Goal: Transaction & Acquisition: Purchase product/service

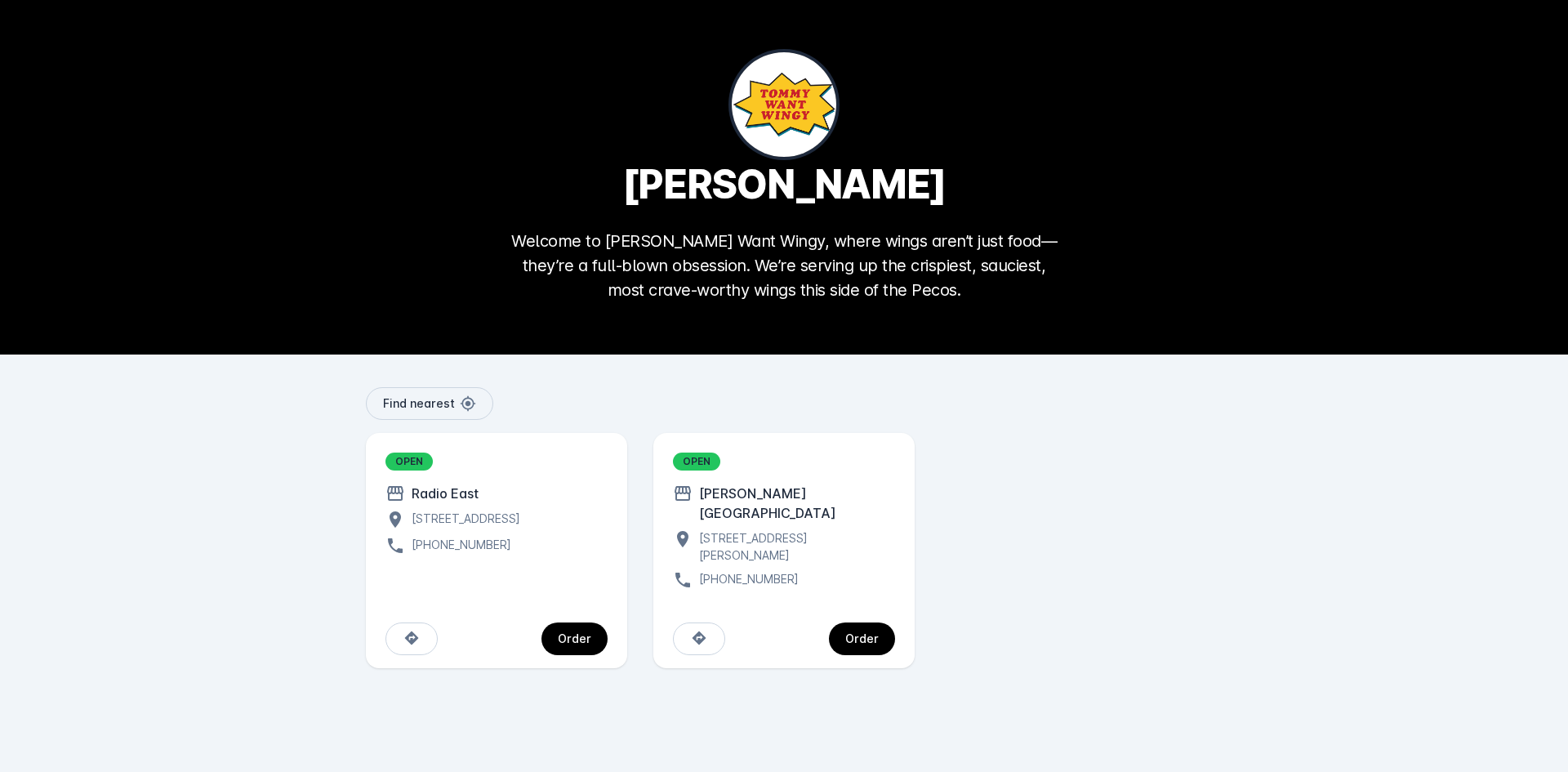
click at [465, 492] on div "Radio East" at bounding box center [442, 492] width 74 height 19
click at [556, 619] on span "continue" at bounding box center [574, 638] width 66 height 39
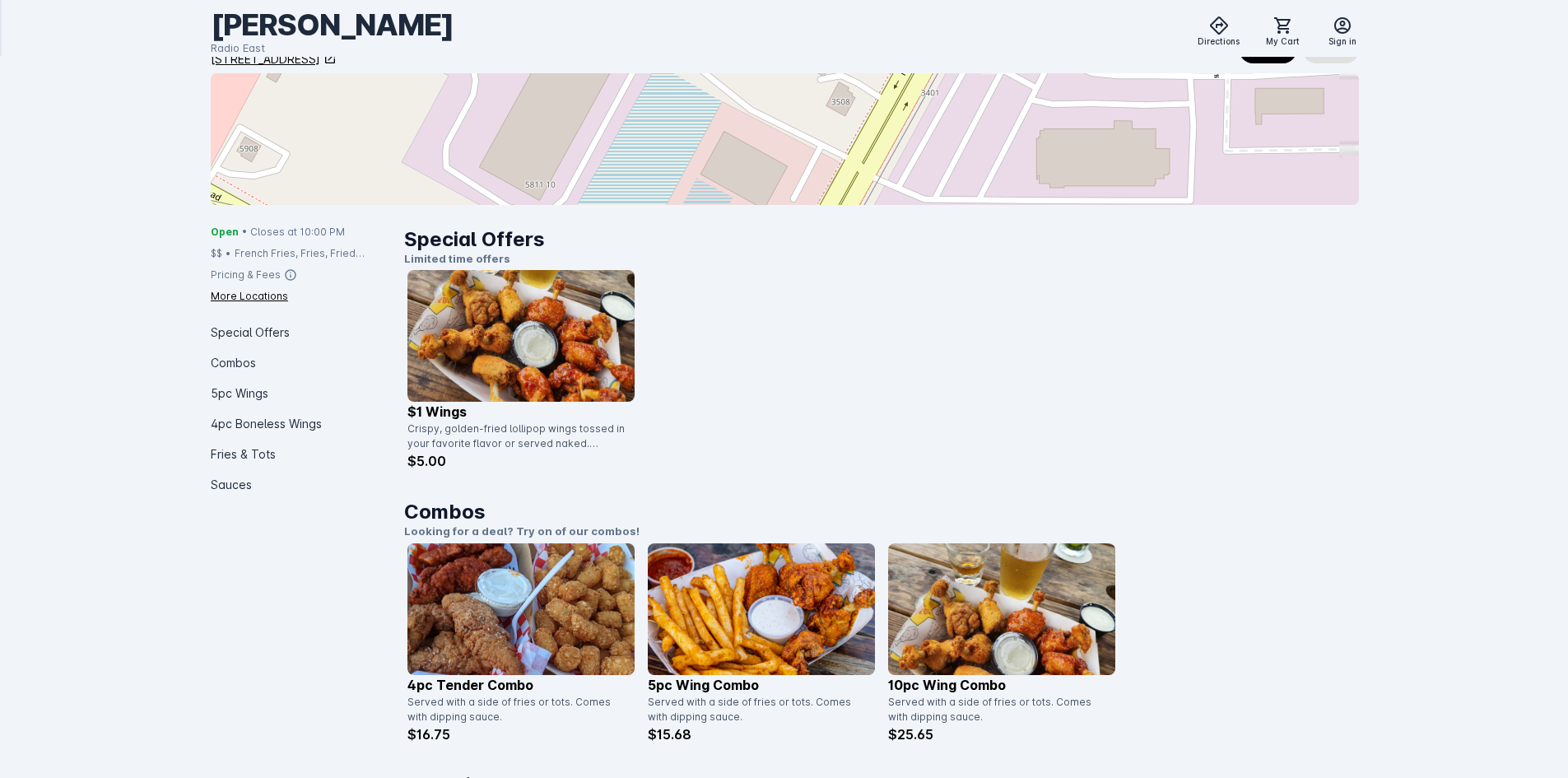
scroll to position [329, 0]
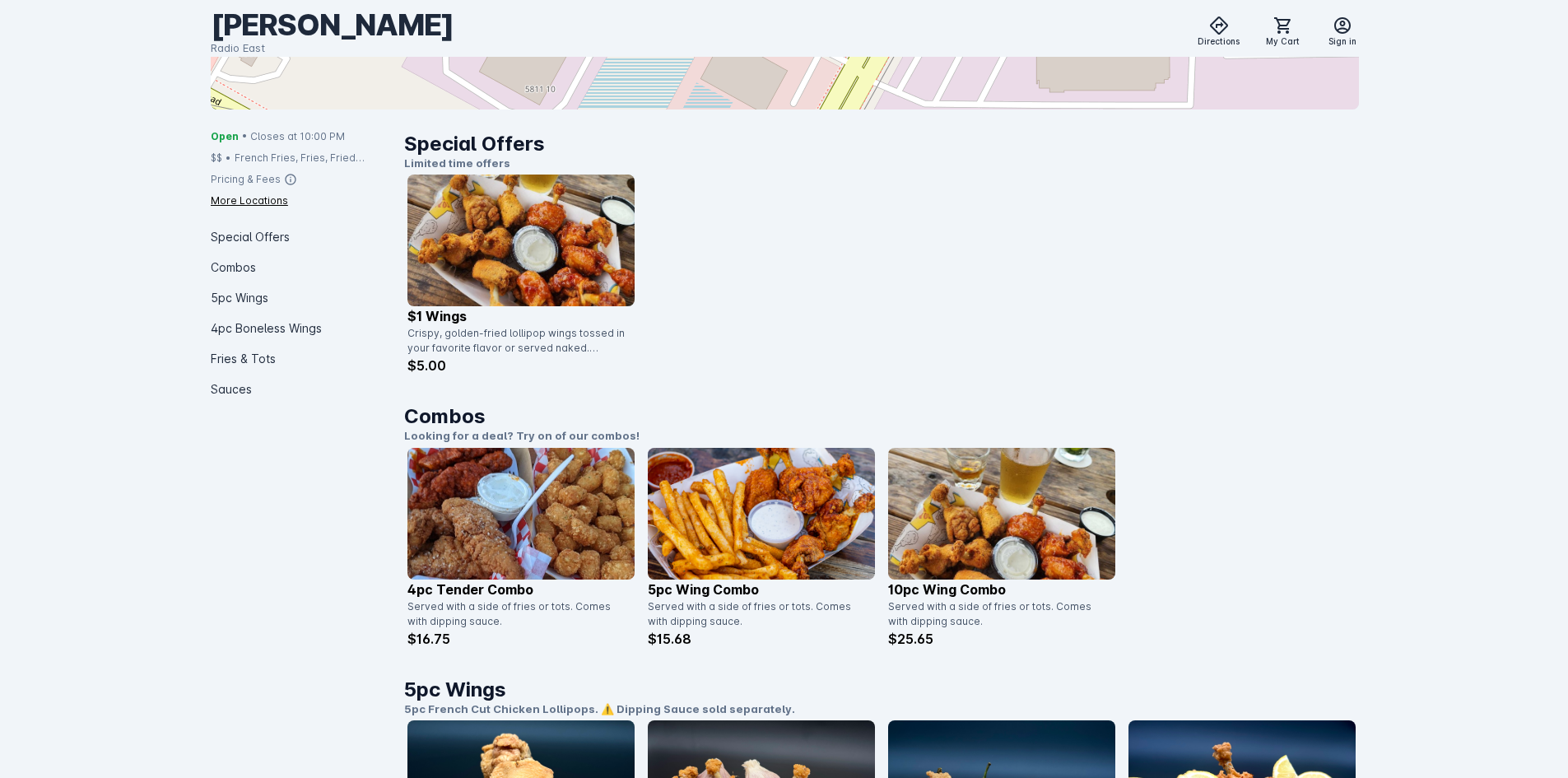
click at [542, 245] on img at bounding box center [521, 239] width 227 height 131
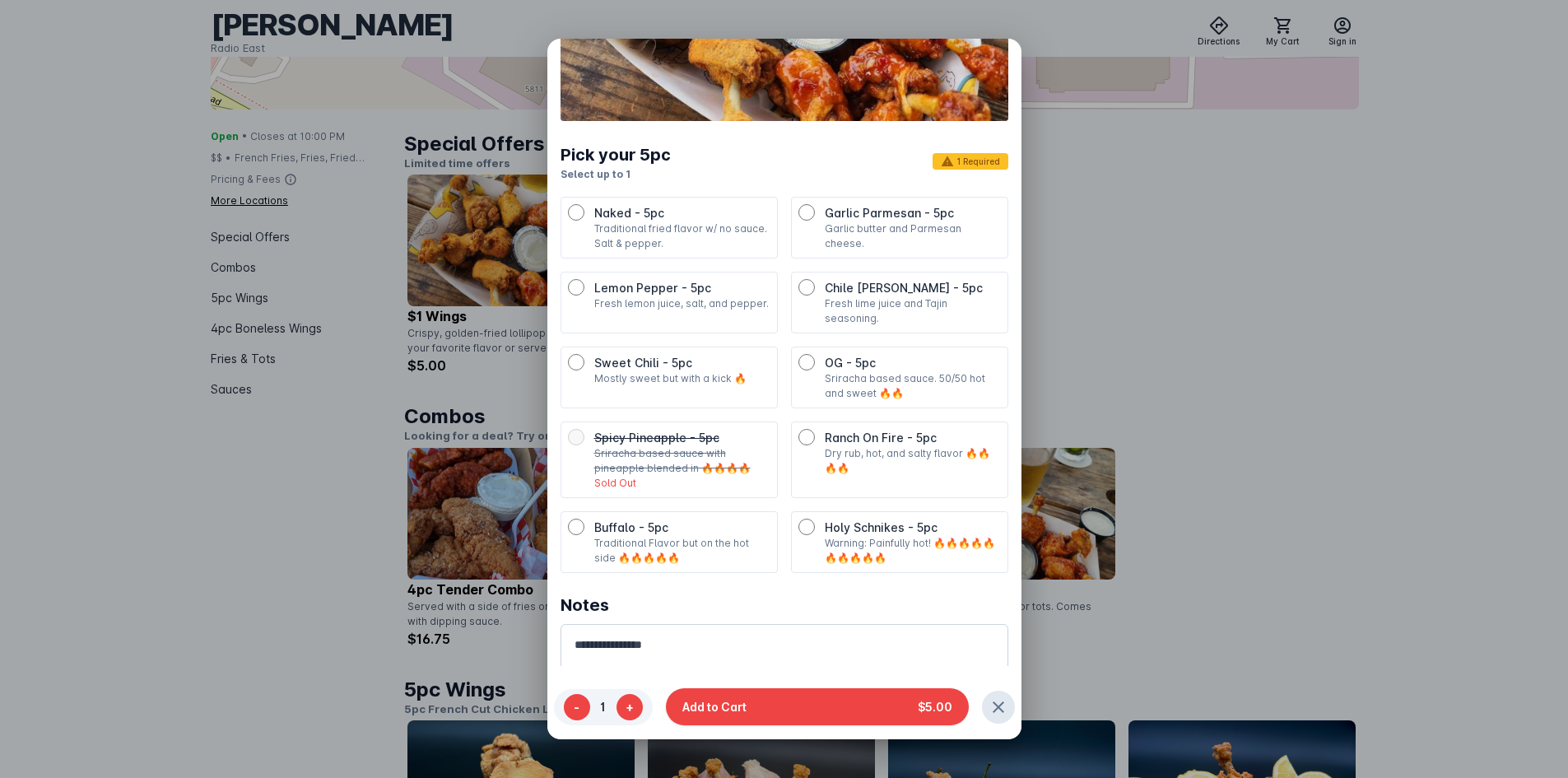
scroll to position [143, 0]
click at [1105, 243] on div at bounding box center [784, 389] width 1568 height 778
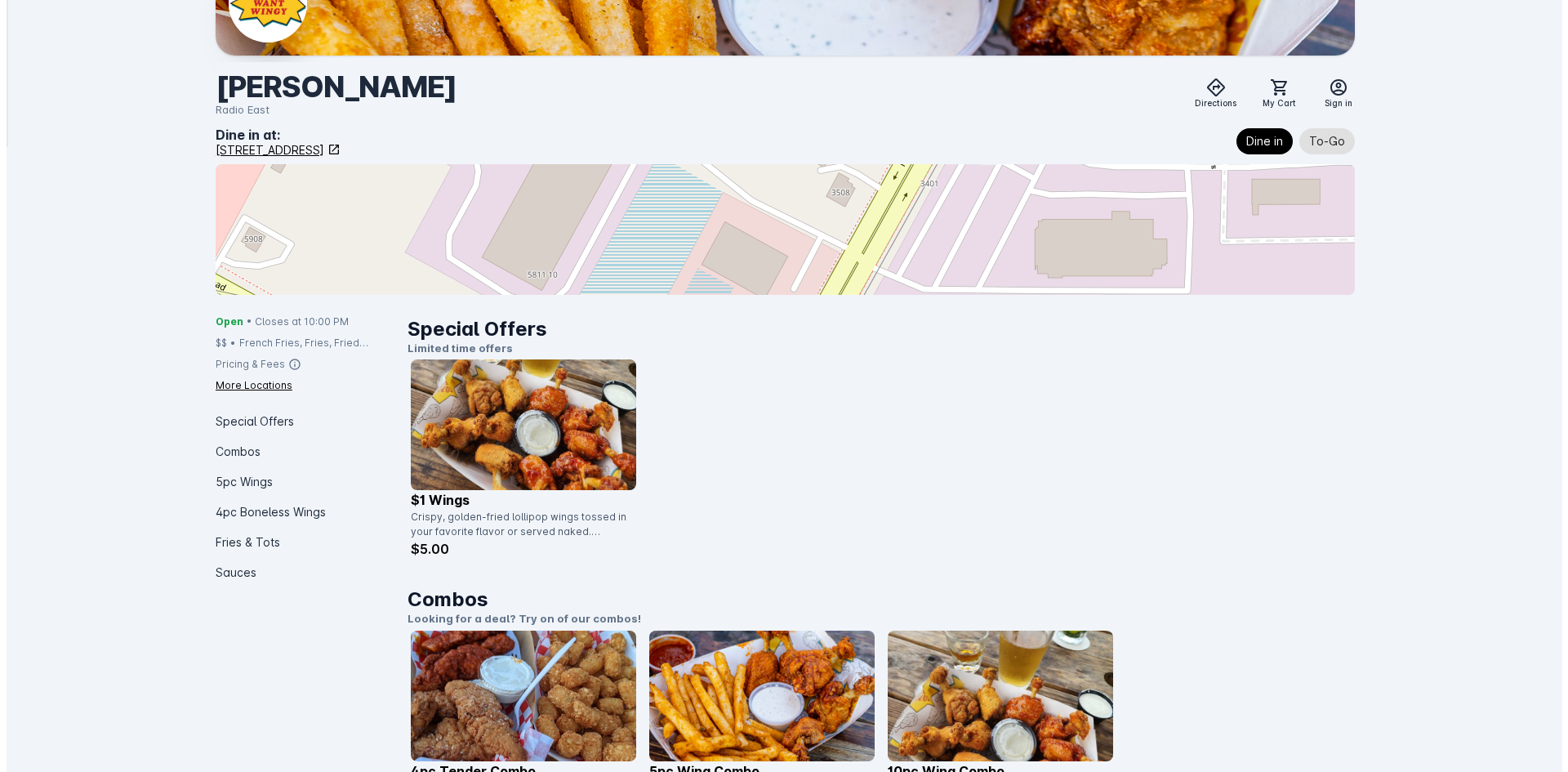
scroll to position [0, 0]
